Goal: Find specific page/section: Find specific page/section

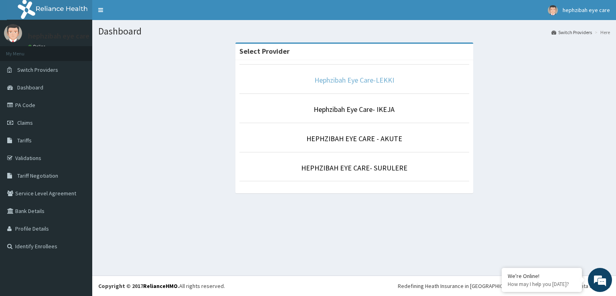
click at [385, 81] on link "Hephzibah Eye Care-LEKKI" at bounding box center [354, 79] width 80 height 9
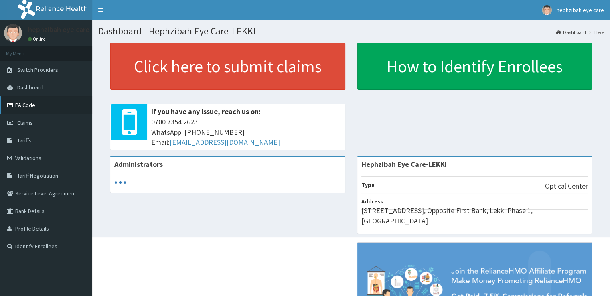
click at [29, 100] on link "PA Code" at bounding box center [46, 105] width 92 height 18
